Goal: Check status: Check status

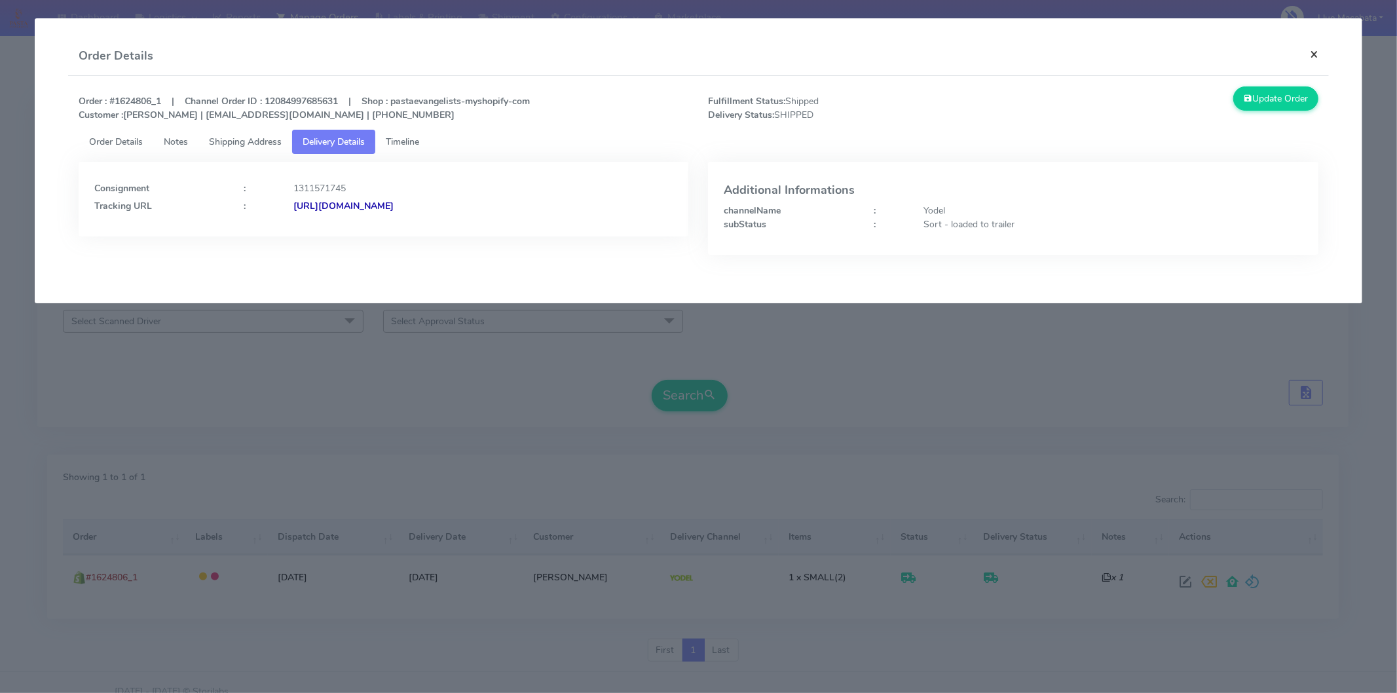
click at [1328, 51] on button "×" at bounding box center [1313, 54] width 29 height 35
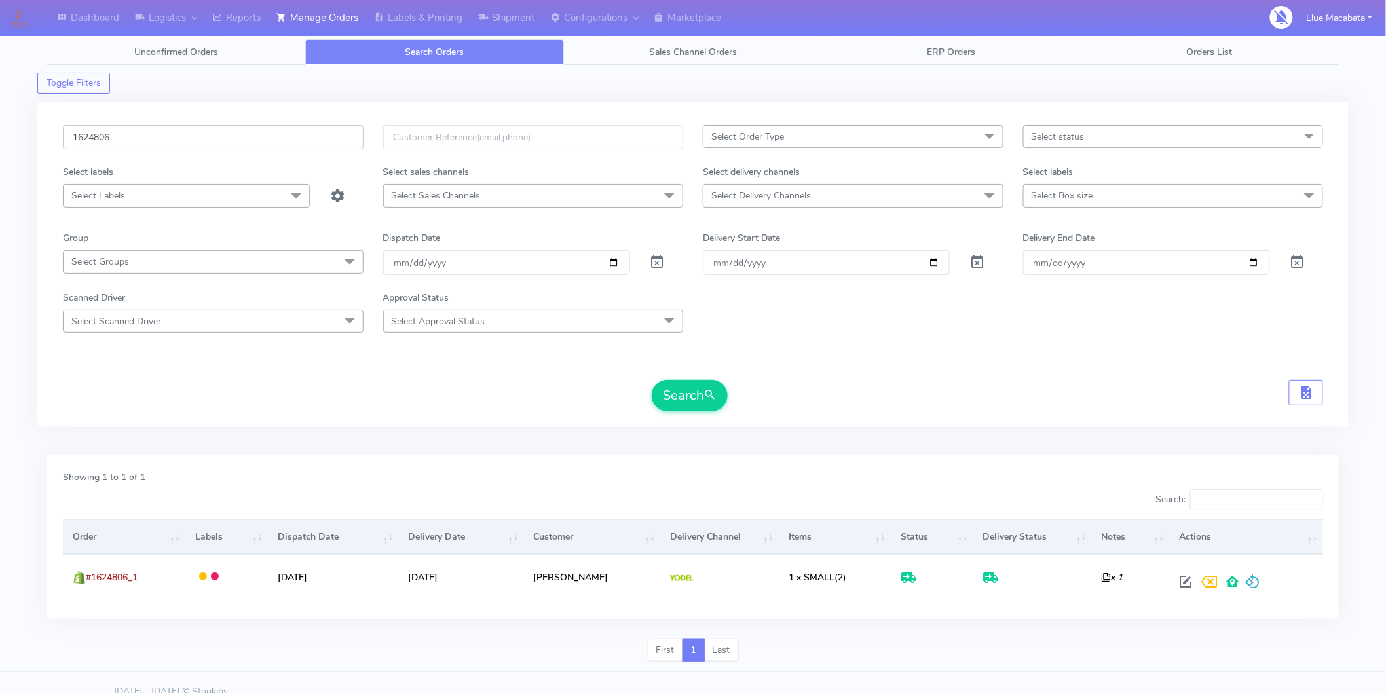
click at [128, 136] on input "1624806" at bounding box center [213, 137] width 301 height 24
paste input "02"
type input "1620206"
drag, startPoint x: 699, startPoint y: 398, endPoint x: 690, endPoint y: 394, distance: 10.6
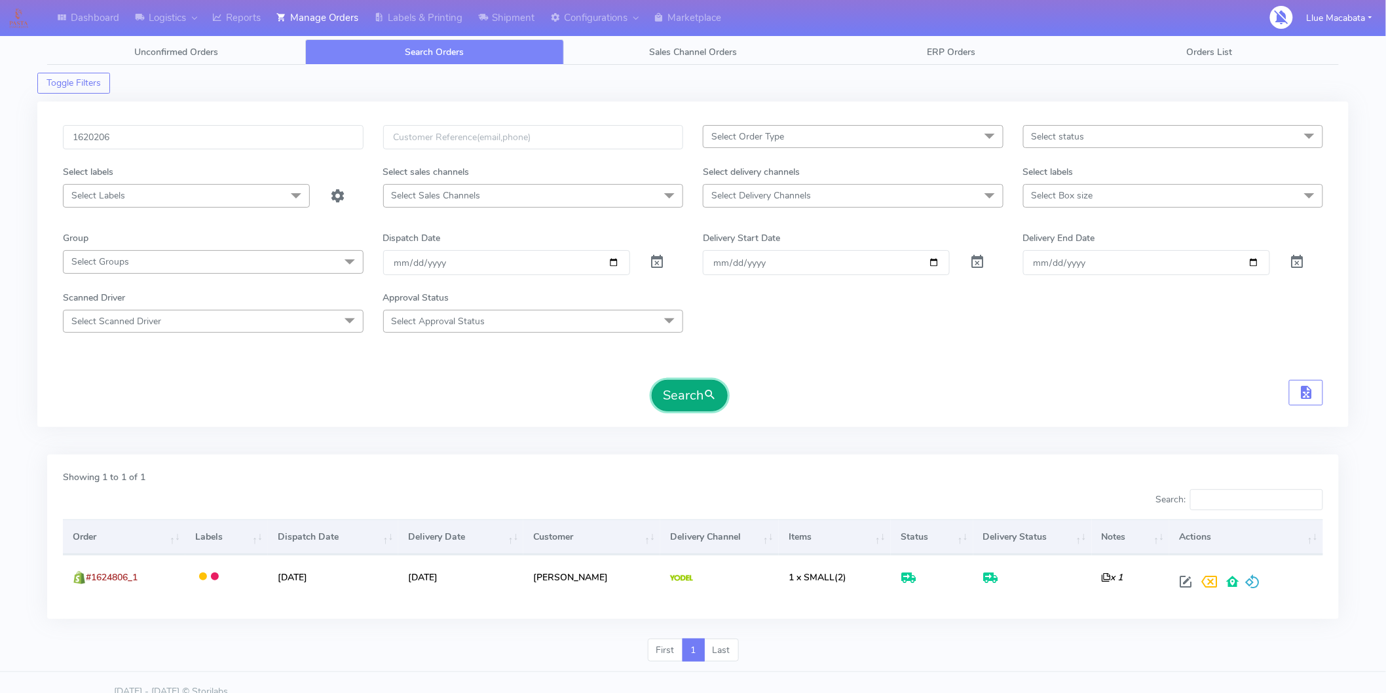
click at [697, 397] on button "Search" at bounding box center [690, 395] width 76 height 31
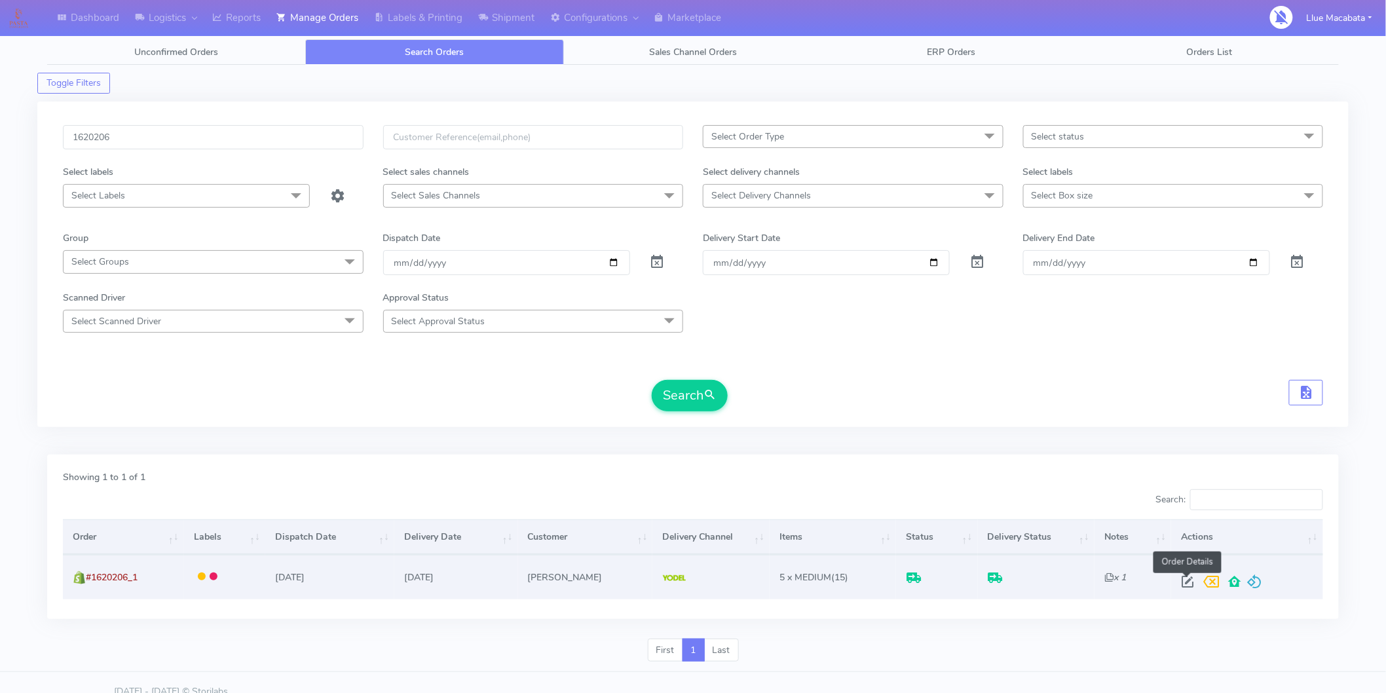
click at [1183, 580] on span at bounding box center [1188, 584] width 24 height 12
select select "5"
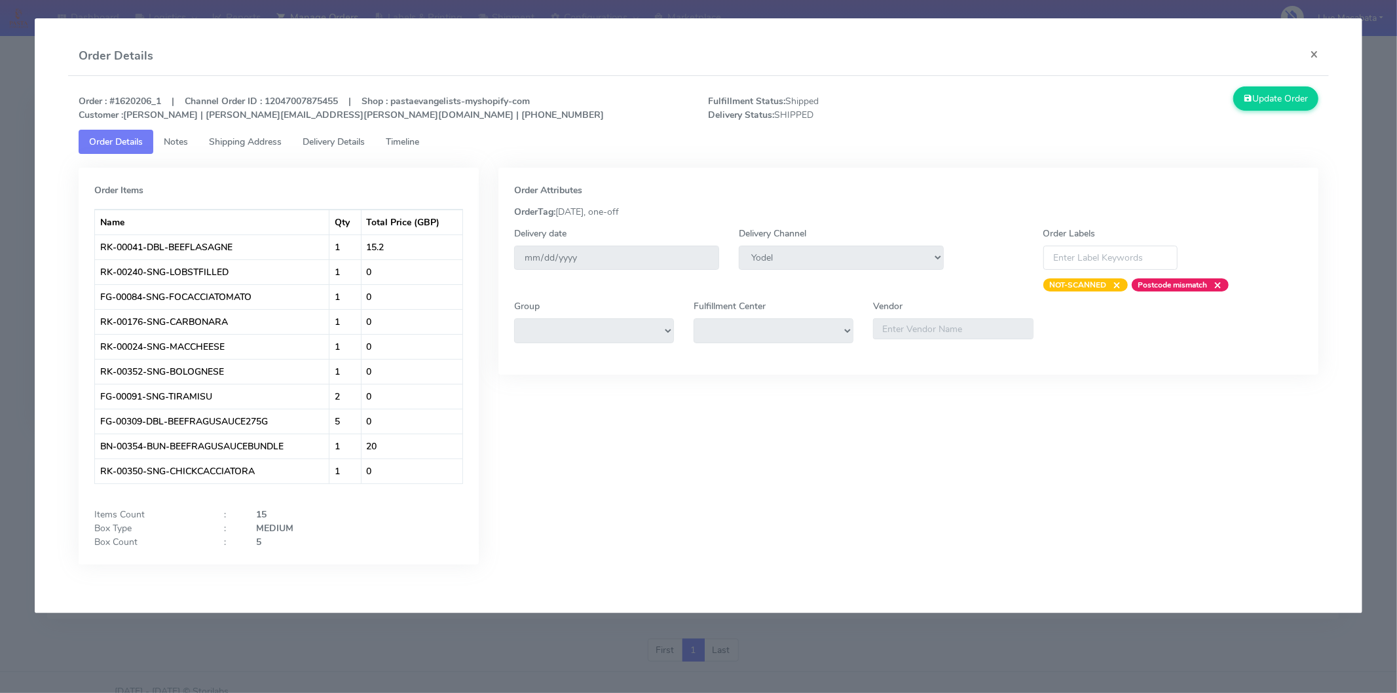
click at [419, 142] on span "Timeline" at bounding box center [402, 142] width 33 height 12
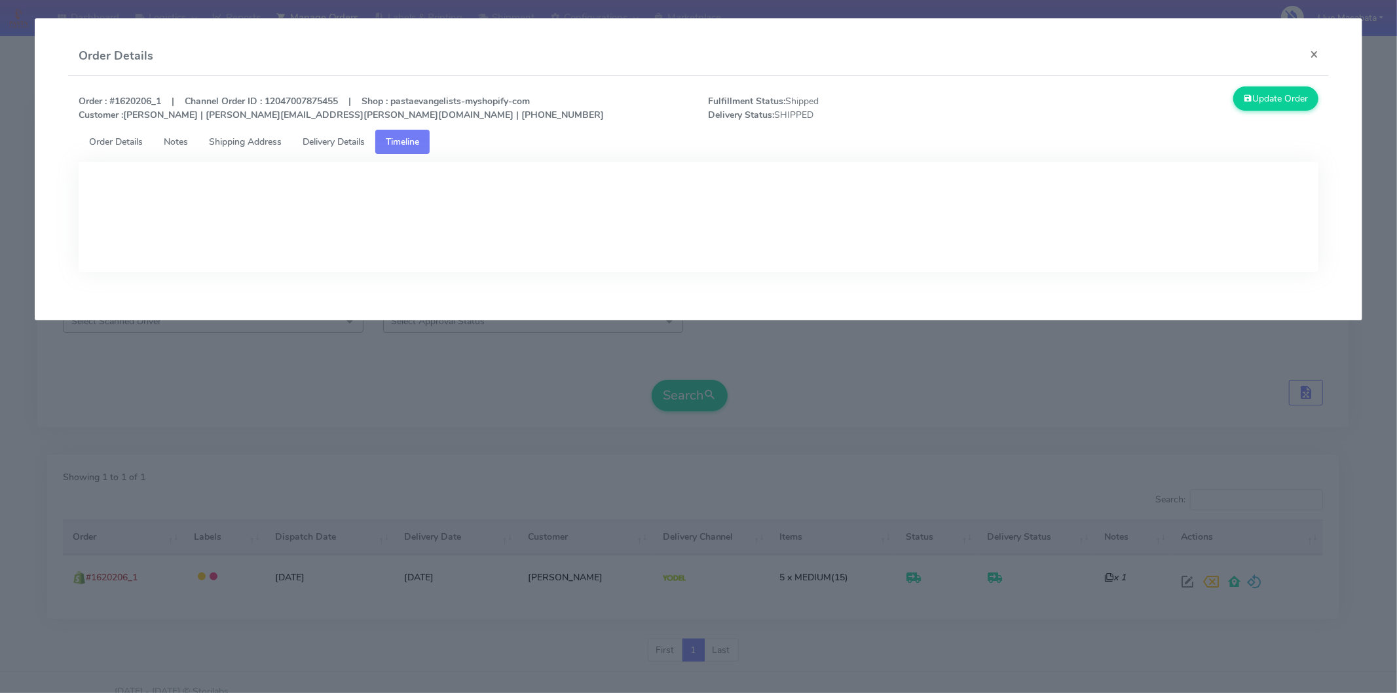
click at [346, 140] on span "Delivery Details" at bounding box center [334, 142] width 62 height 12
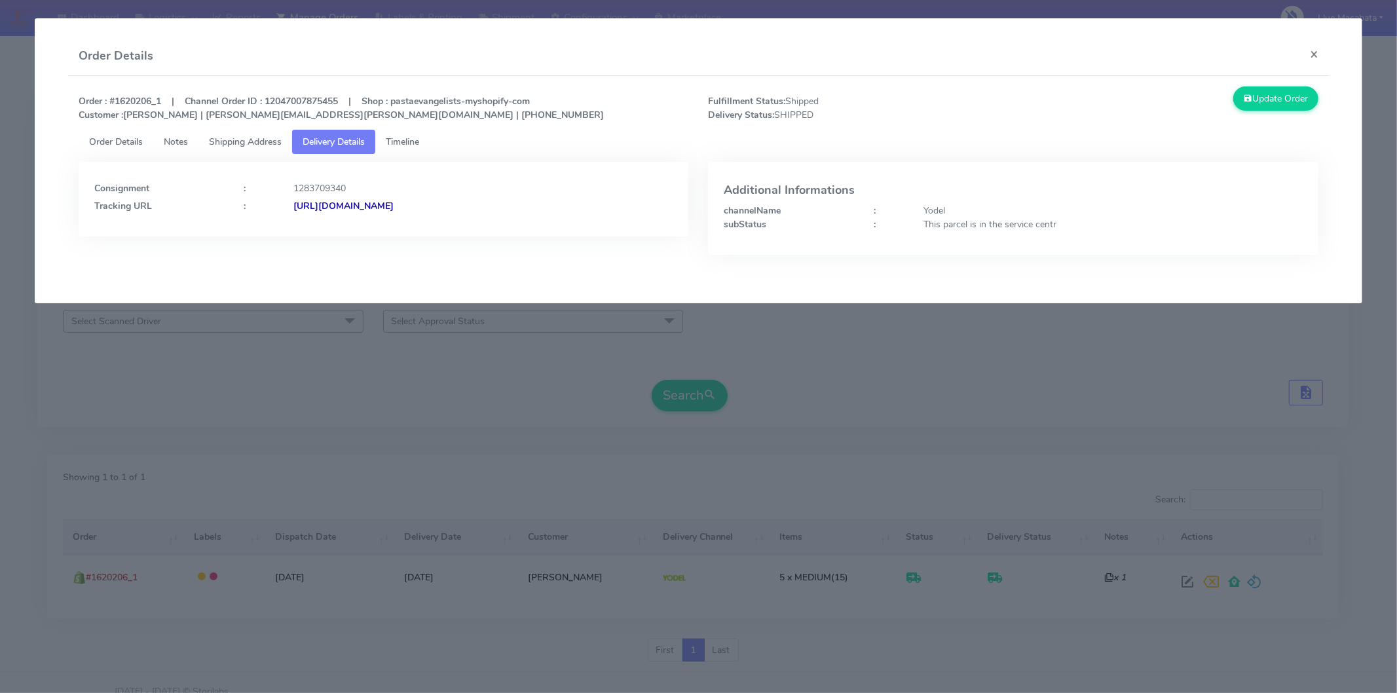
click at [394, 203] on strong "[URL][DOMAIN_NAME]" at bounding box center [343, 206] width 100 height 12
click at [1312, 55] on button "×" at bounding box center [1313, 54] width 29 height 35
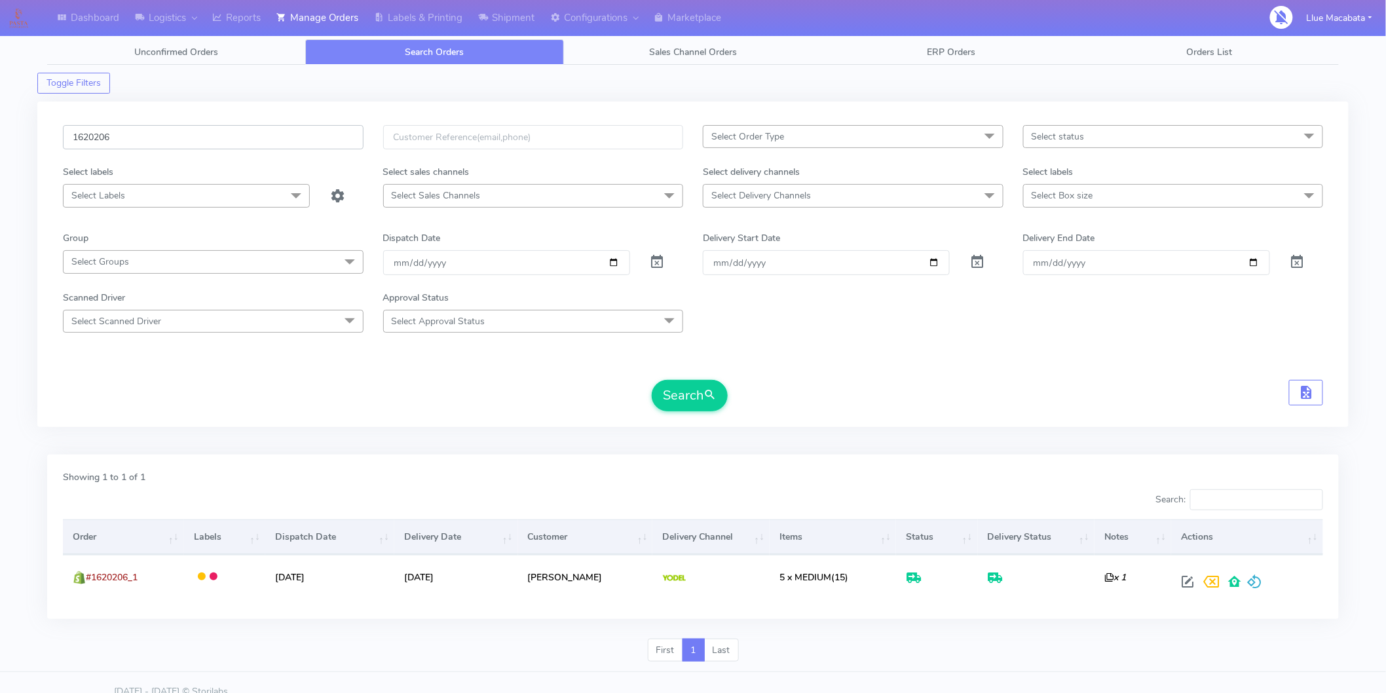
click at [123, 134] on input "1620206" at bounding box center [213, 137] width 301 height 24
paste input "146"
type input "1621466"
click at [675, 396] on button "Search" at bounding box center [690, 395] width 76 height 31
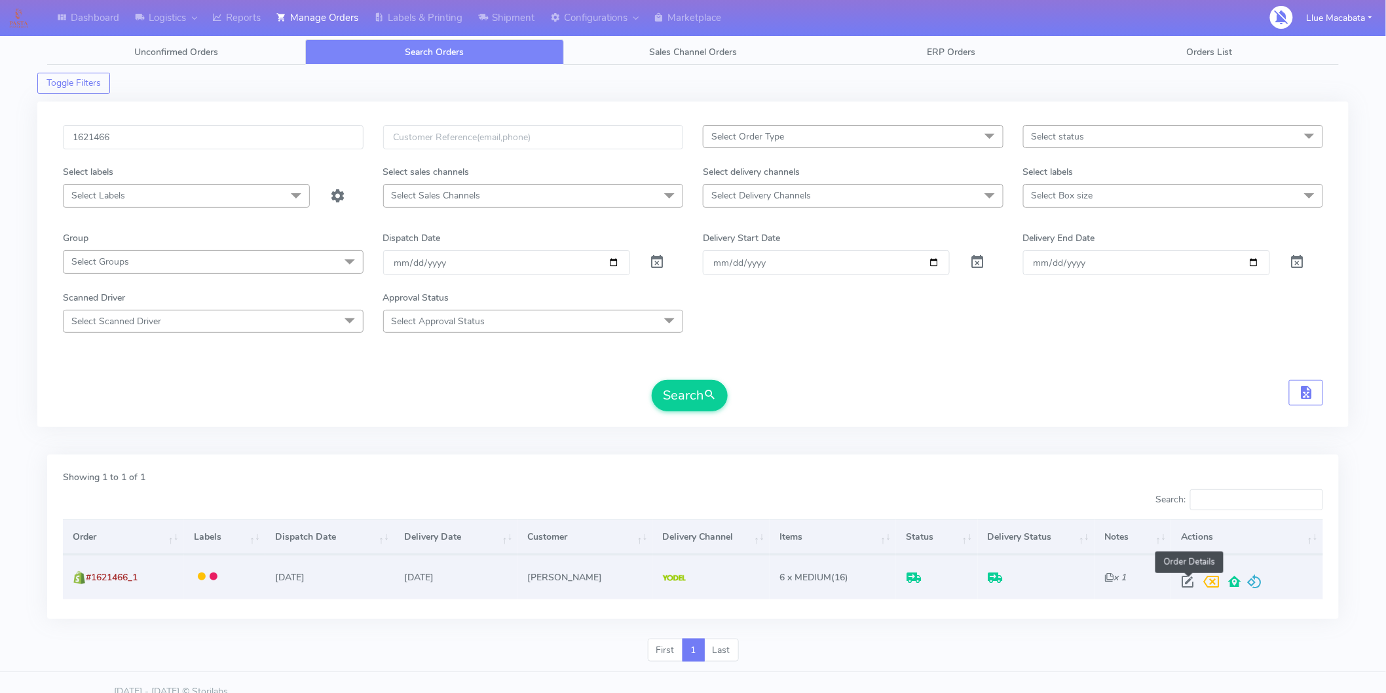
click at [1186, 581] on span at bounding box center [1188, 584] width 24 height 12
select select "5"
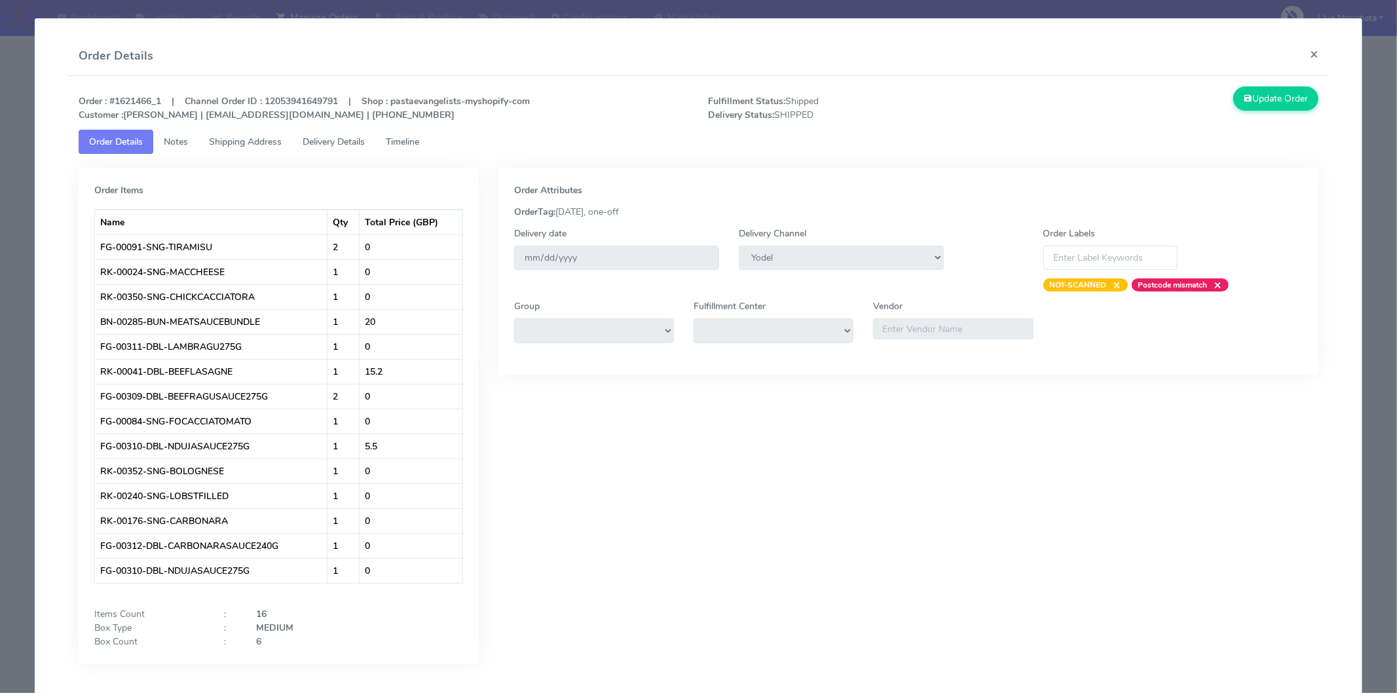
drag, startPoint x: 420, startPoint y: 143, endPoint x: 391, endPoint y: 144, distance: 29.5
click at [419, 144] on span "Timeline" at bounding box center [402, 142] width 33 height 12
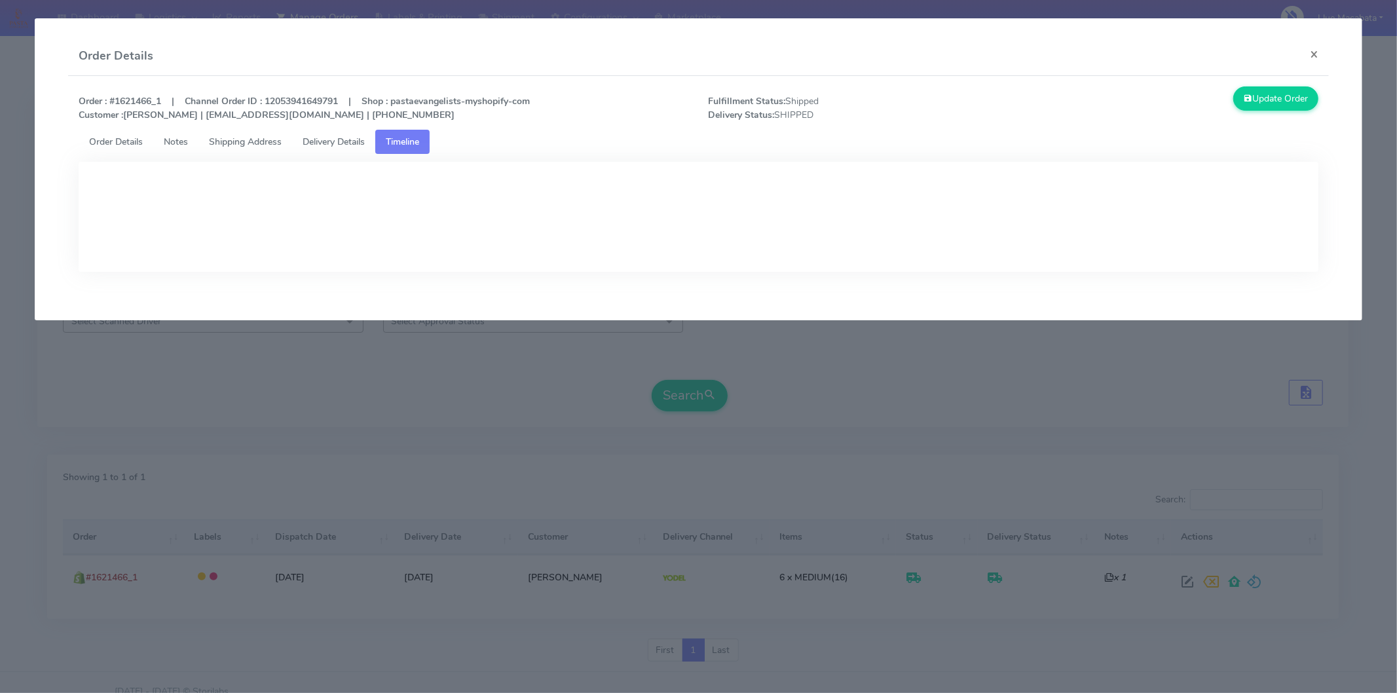
drag, startPoint x: 339, startPoint y: 140, endPoint x: 331, endPoint y: 142, distance: 8.7
click at [339, 140] on span "Delivery Details" at bounding box center [334, 142] width 62 height 12
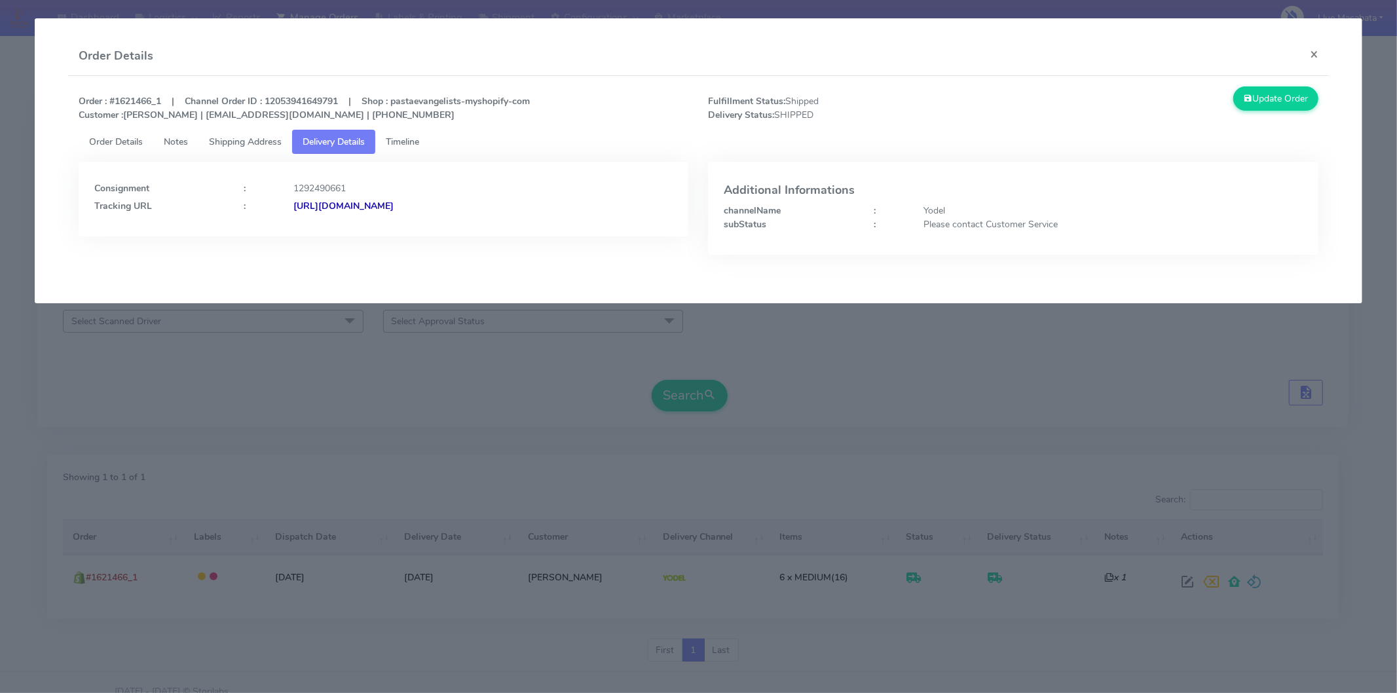
click at [394, 206] on strong "[URL][DOMAIN_NAME]" at bounding box center [343, 206] width 100 height 12
